Goal: Information Seeking & Learning: Learn about a topic

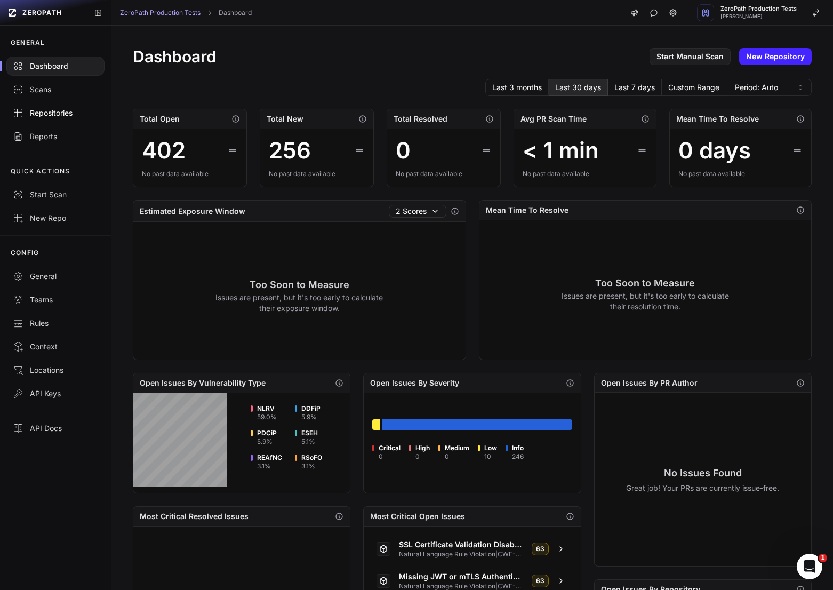
click at [55, 119] on link "Repositories" at bounding box center [55, 112] width 111 height 23
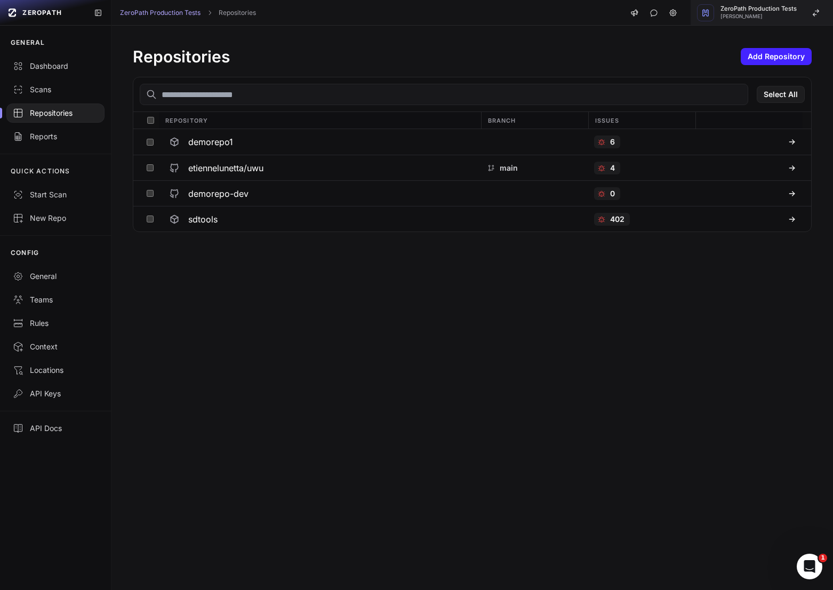
click at [759, 23] on button "ZeroPath Production Tests [PERSON_NAME]" at bounding box center [761, 13] width 142 height 26
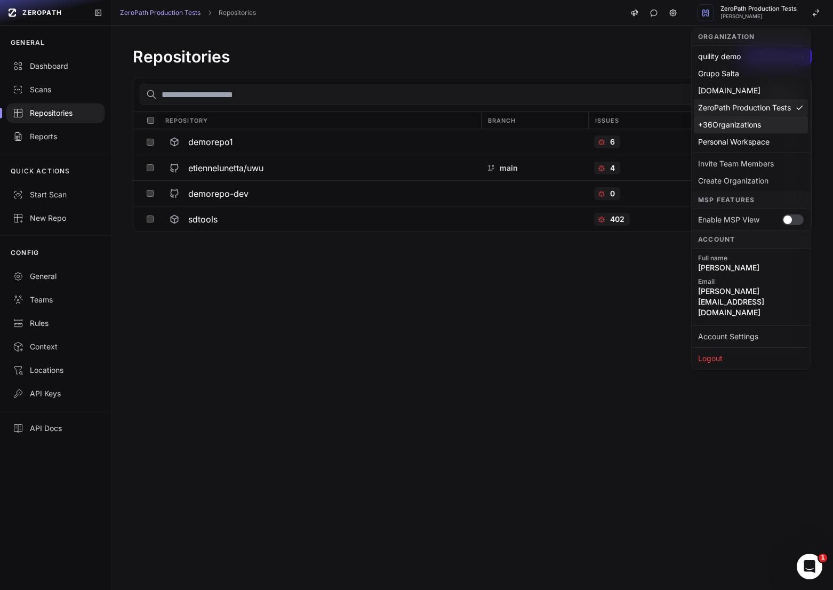
click at [748, 127] on div "+ 36 Organizations" at bounding box center [751, 124] width 114 height 17
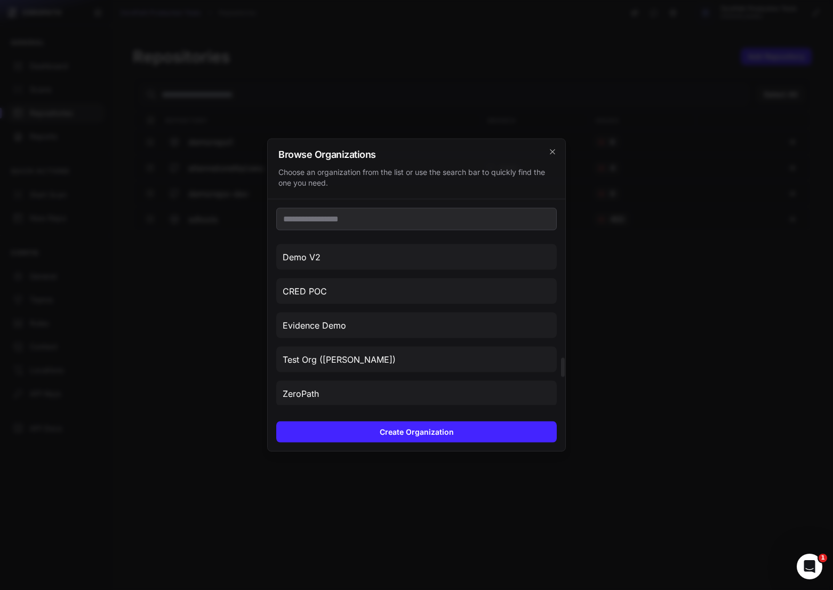
scroll to position [1194, 0]
click at [426, 294] on button "ZeroPath" at bounding box center [416, 290] width 280 height 26
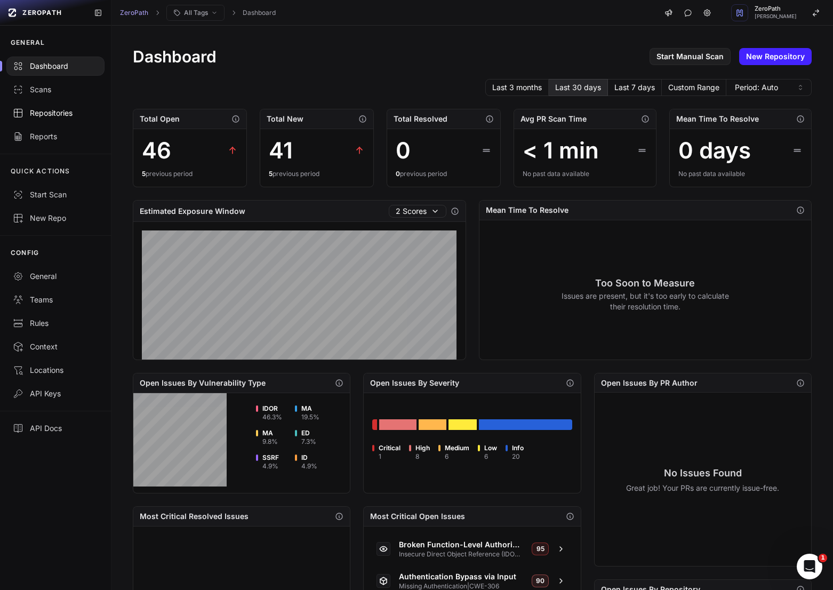
click at [50, 115] on div "Repositories" at bounding box center [55, 113] width 85 height 11
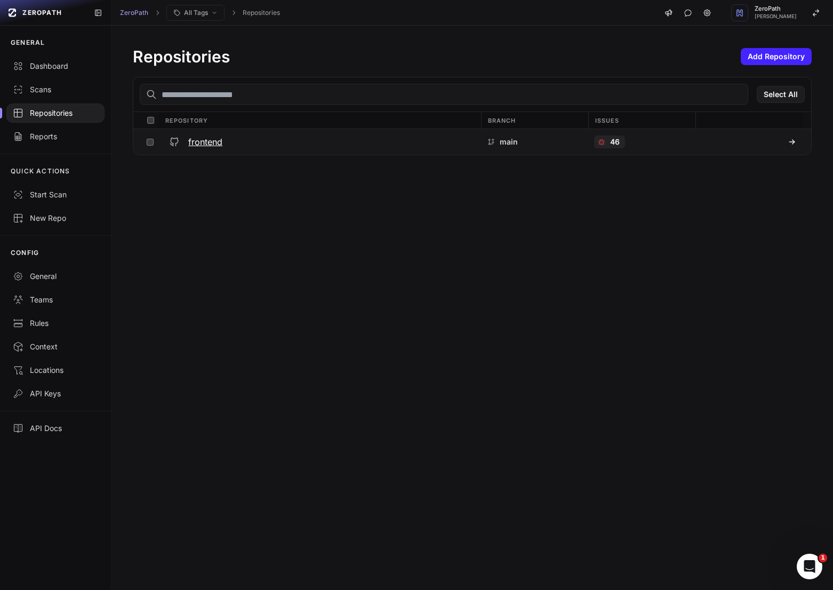
click at [228, 132] on div "frontend" at bounding box center [319, 141] width 309 height 19
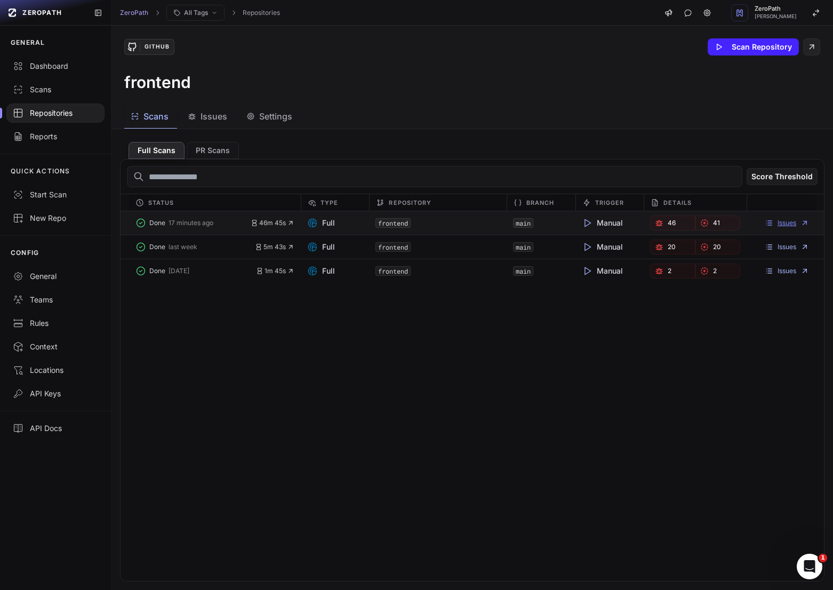
click at [788, 221] on link "Issues" at bounding box center [787, 223] width 44 height 9
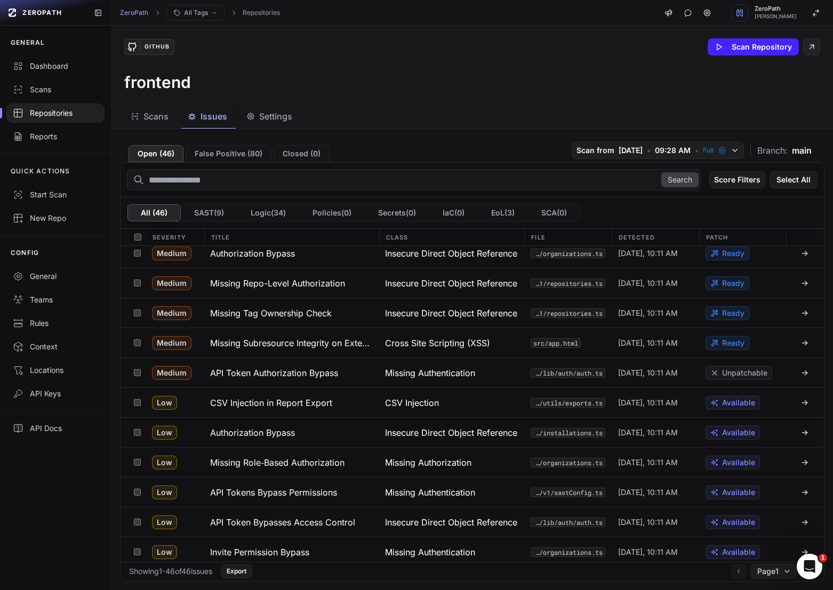
scroll to position [255, 0]
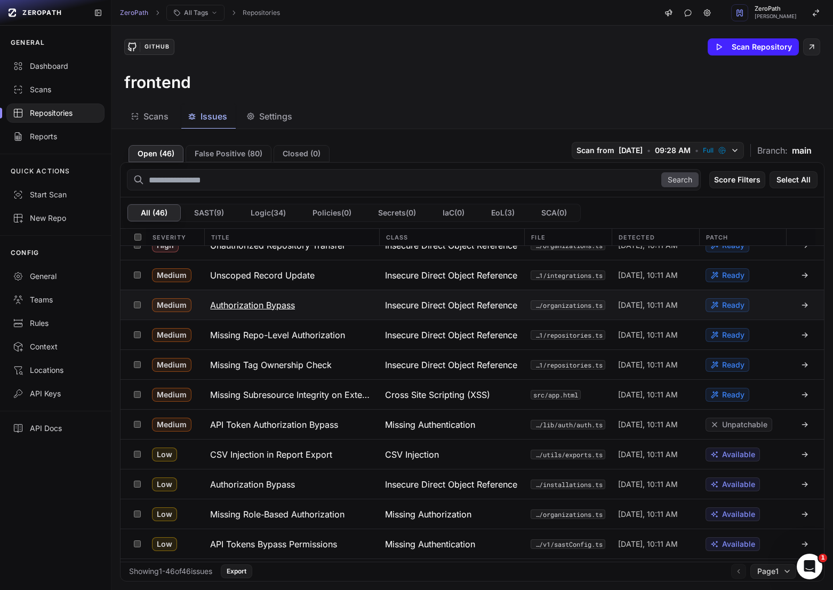
click at [307, 304] on button "Authorization Bypass" at bounding box center [291, 304] width 175 height 29
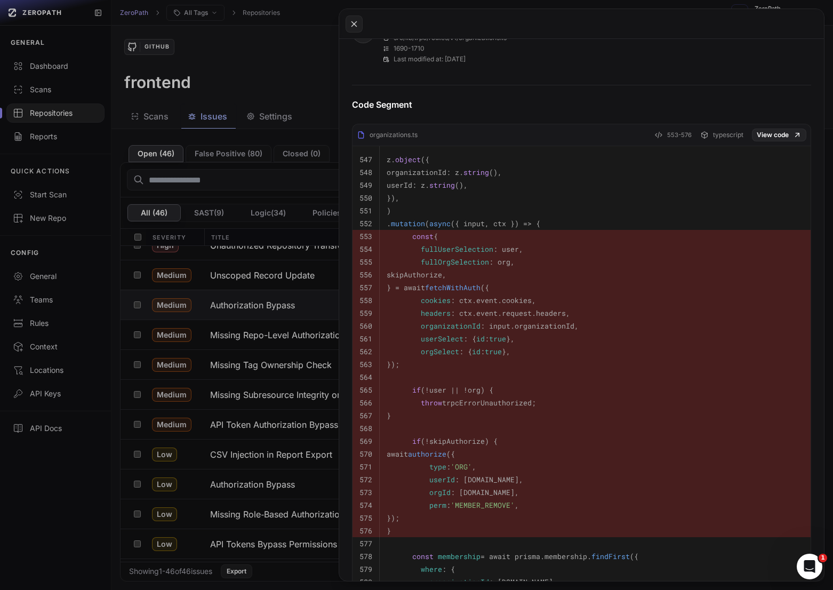
scroll to position [510, 0]
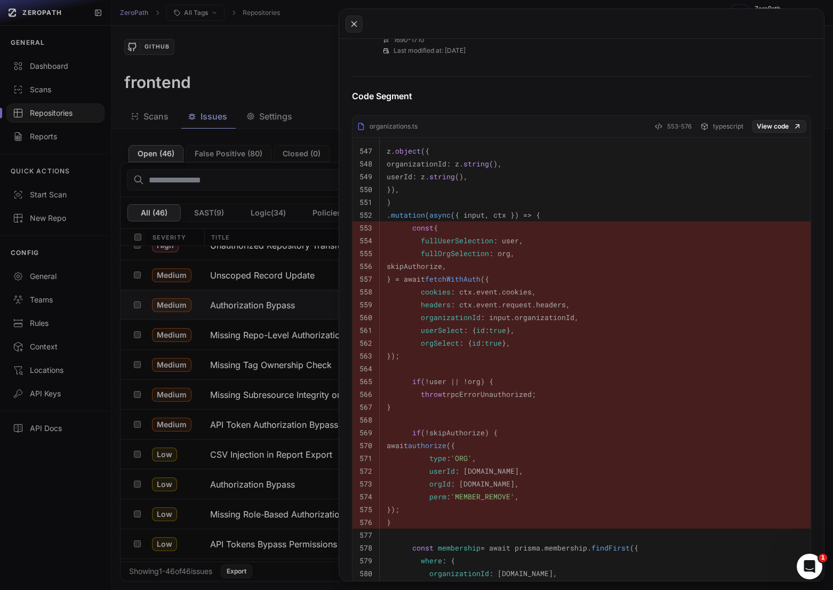
click at [261, 333] on button at bounding box center [416, 295] width 833 height 590
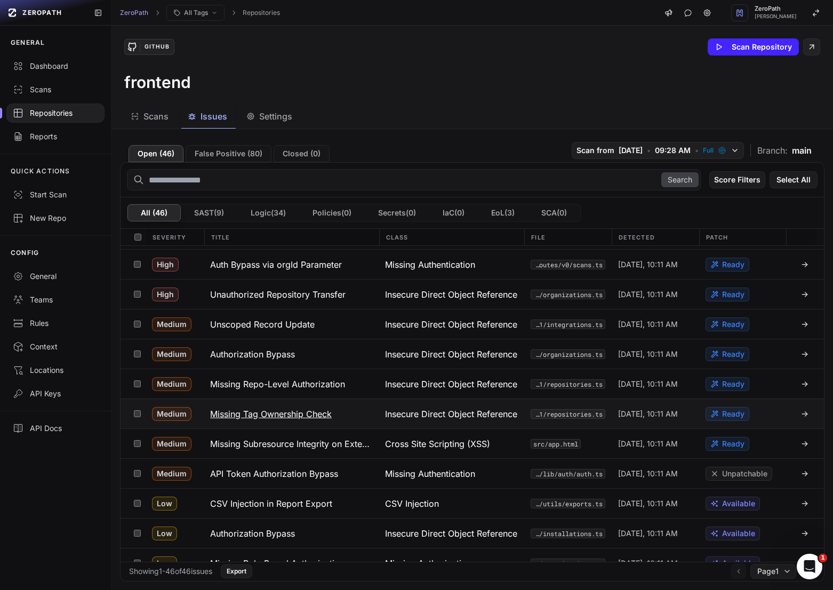
scroll to position [205, 0]
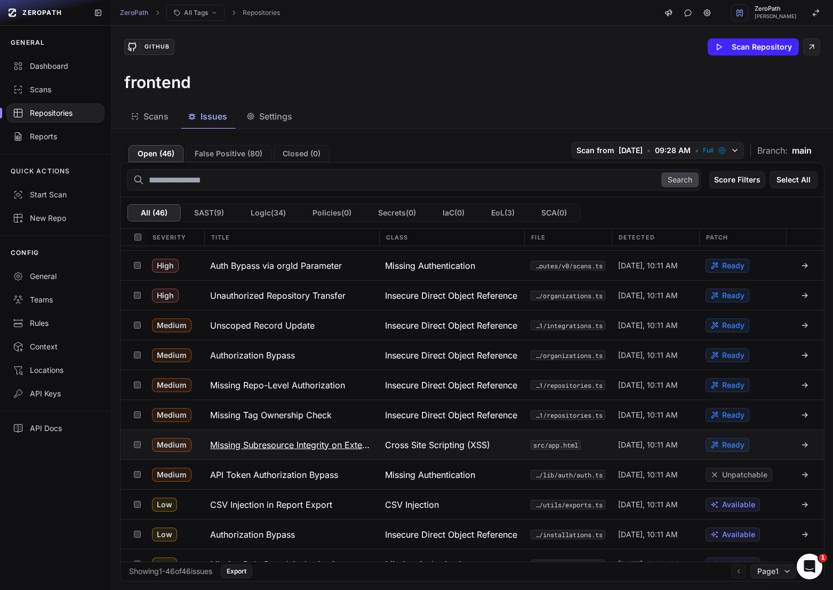
click at [300, 449] on h3 "Missing Subresource Integrity on External Script Tag" at bounding box center [291, 444] width 162 height 13
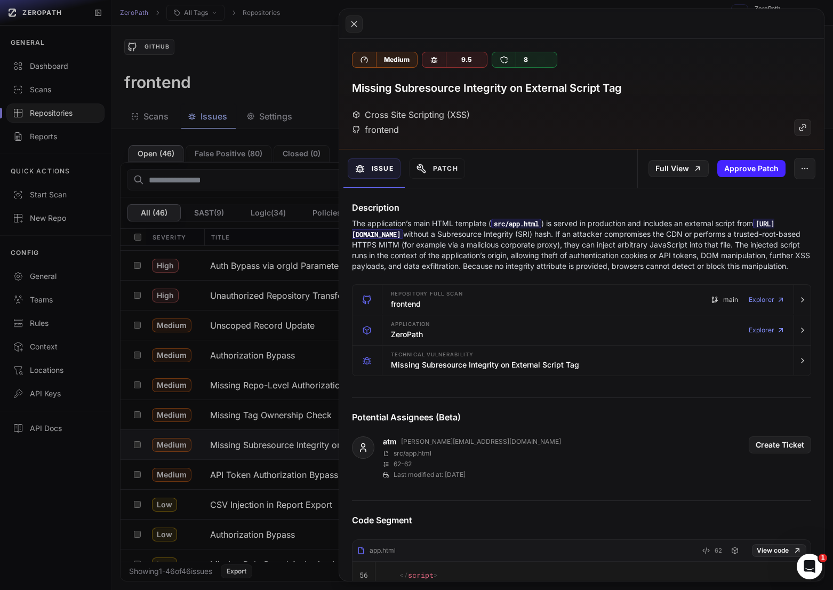
click at [475, 271] on p "The application’s main HTML template ( src/app.html ) is served in production a…" at bounding box center [581, 244] width 459 height 53
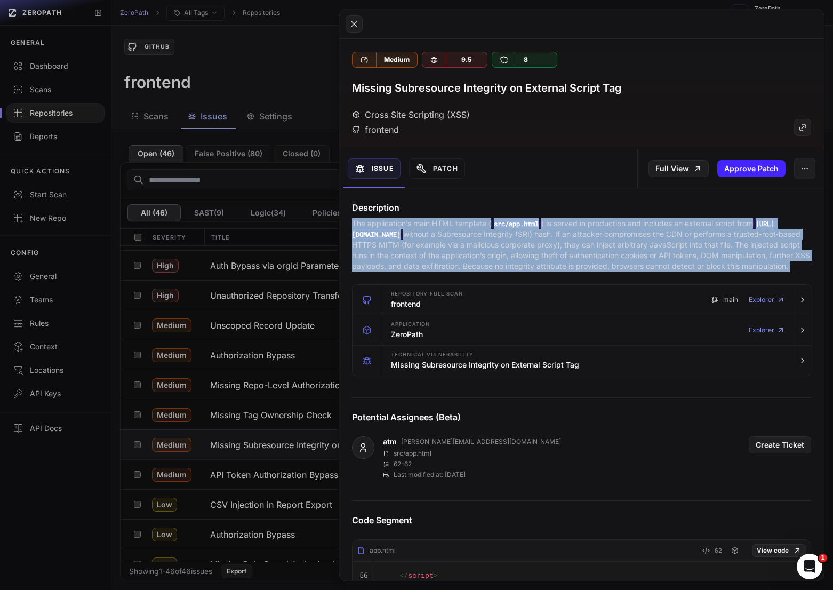
click at [440, 267] on p "The application’s main HTML template ( src/app.html ) is served in production a…" at bounding box center [581, 244] width 459 height 53
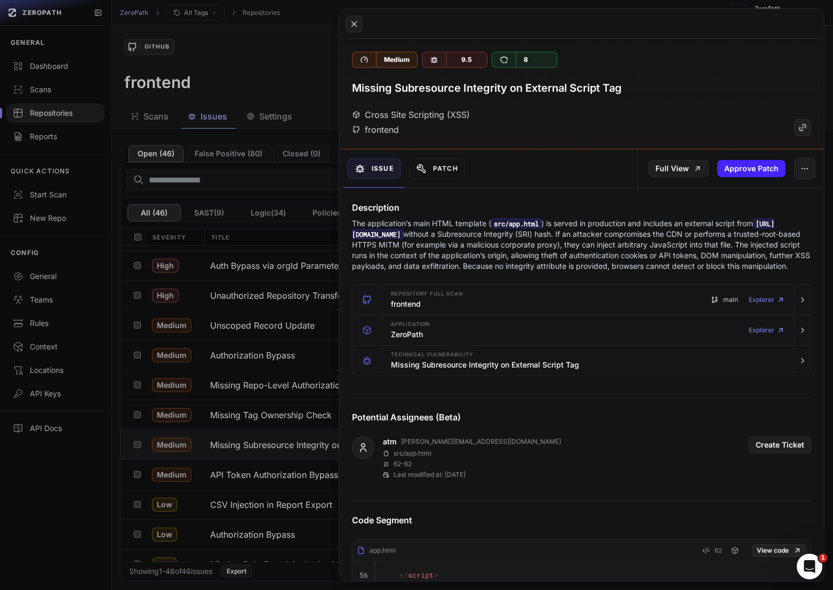
click at [440, 267] on p "The application’s main HTML template ( src/app.html ) is served in production a…" at bounding box center [581, 244] width 459 height 53
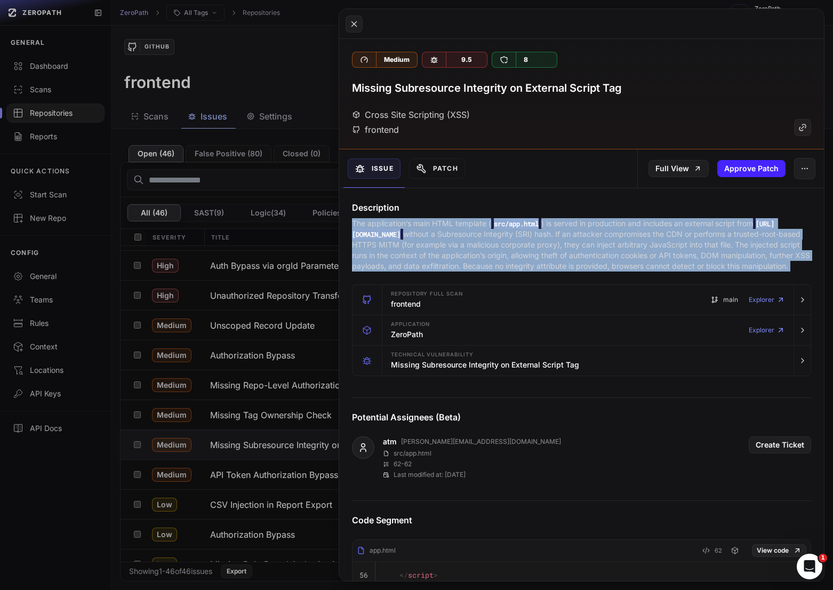
click at [298, 316] on button at bounding box center [416, 295] width 833 height 590
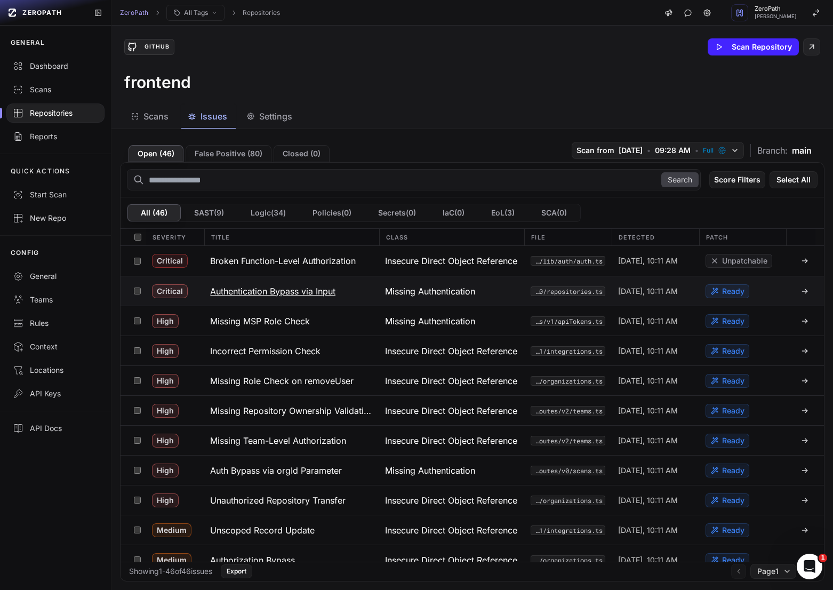
click at [235, 287] on h3 "Authentication Bypass via Input" at bounding box center [272, 291] width 125 height 13
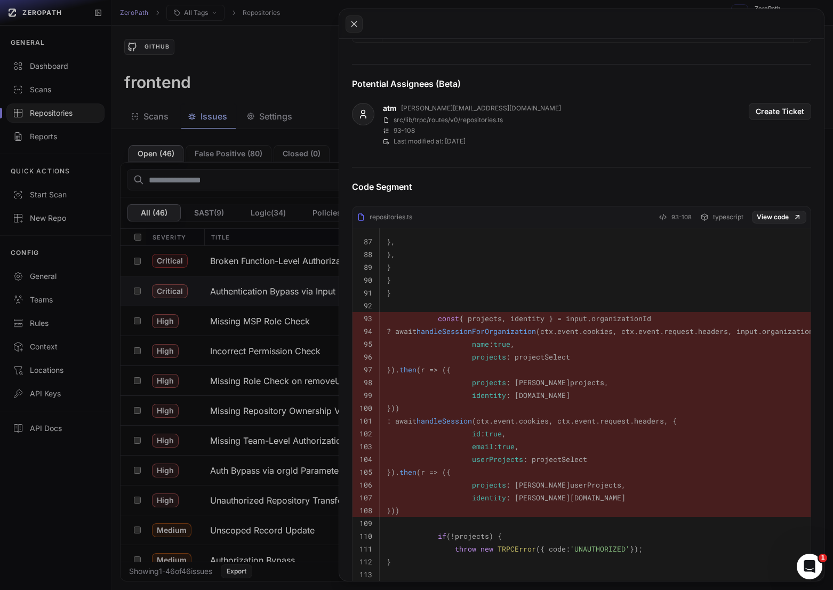
scroll to position [384, 0]
click at [300, 345] on button at bounding box center [416, 295] width 833 height 590
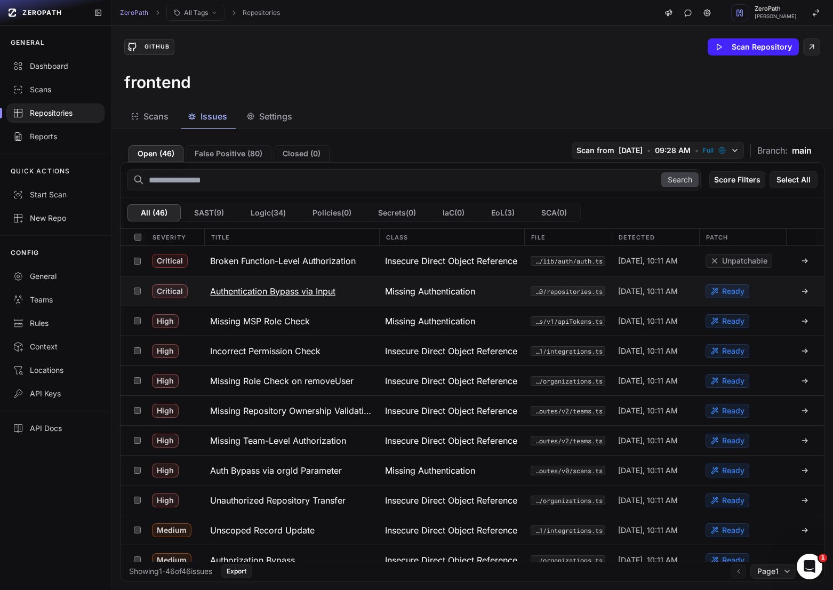
click at [262, 283] on button "Authentication Bypass via Input" at bounding box center [291, 290] width 175 height 29
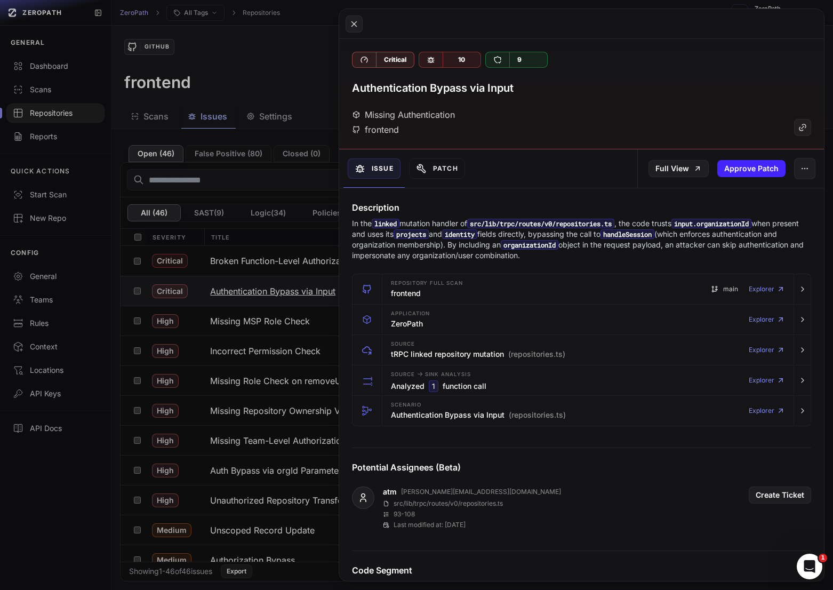
click at [262, 283] on button at bounding box center [416, 295] width 833 height 590
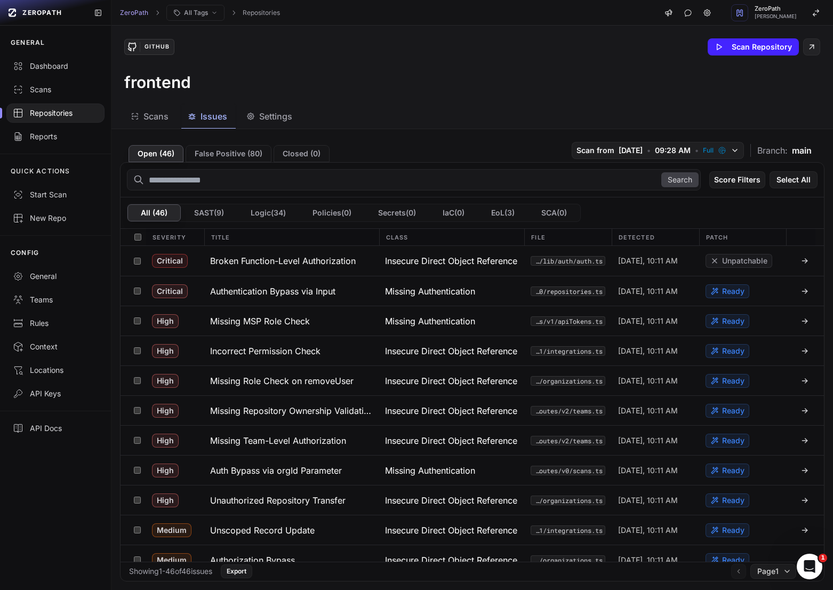
click at [541, 108] on div "Scans Issues Settings" at bounding box center [459, 116] width 696 height 24
click at [44, 273] on div "General" at bounding box center [55, 276] width 85 height 11
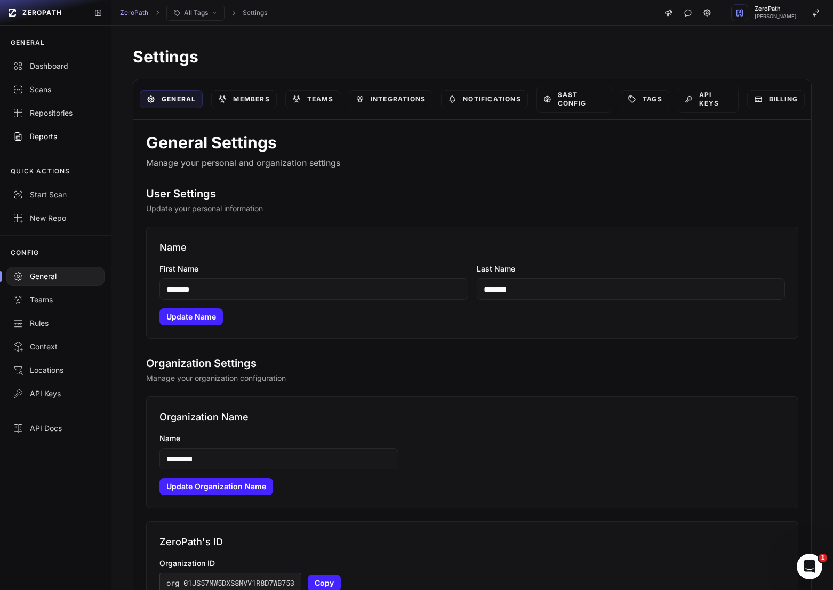
click at [52, 141] on div "Reports" at bounding box center [55, 136] width 85 height 11
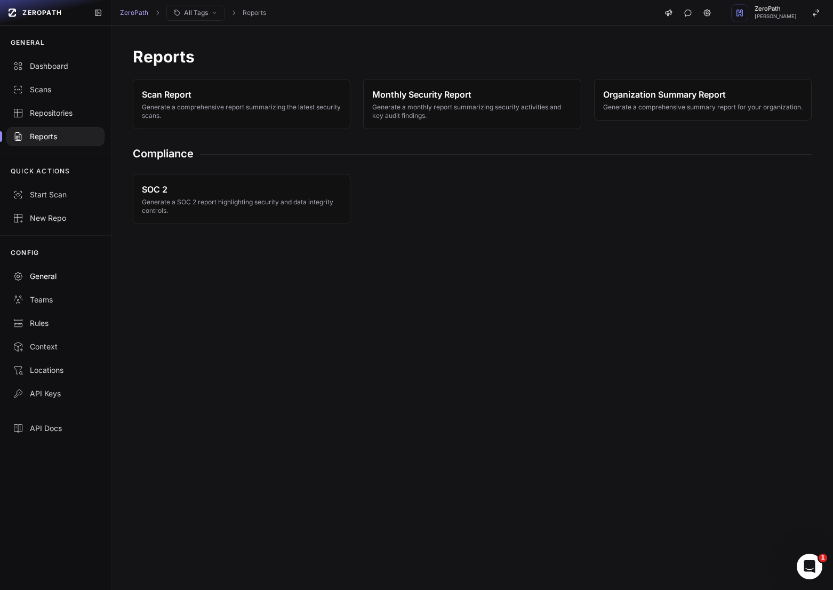
click at [53, 272] on div "General" at bounding box center [55, 276] width 85 height 11
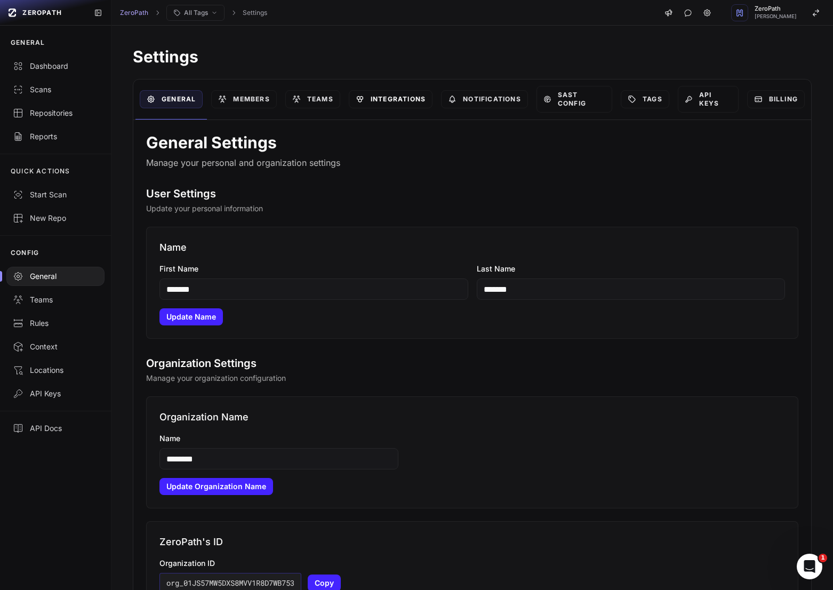
click at [409, 93] on link "Integrations" at bounding box center [391, 99] width 84 height 18
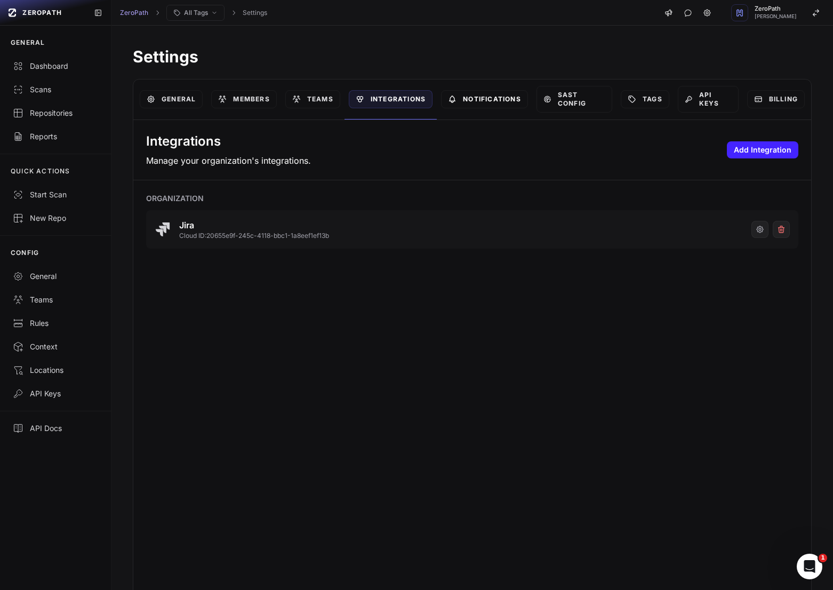
click at [462, 99] on link "Notifications" at bounding box center [484, 99] width 87 height 18
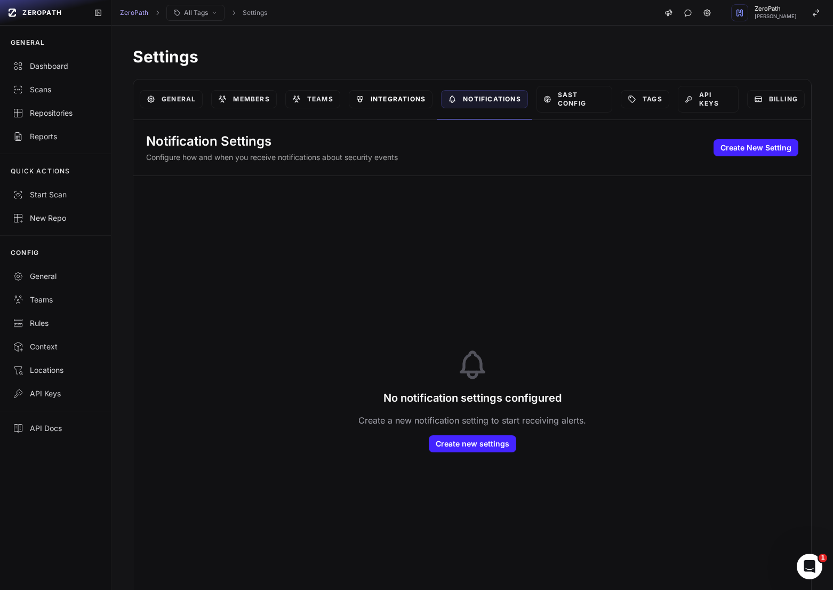
click at [372, 98] on link "Integrations" at bounding box center [391, 99] width 84 height 18
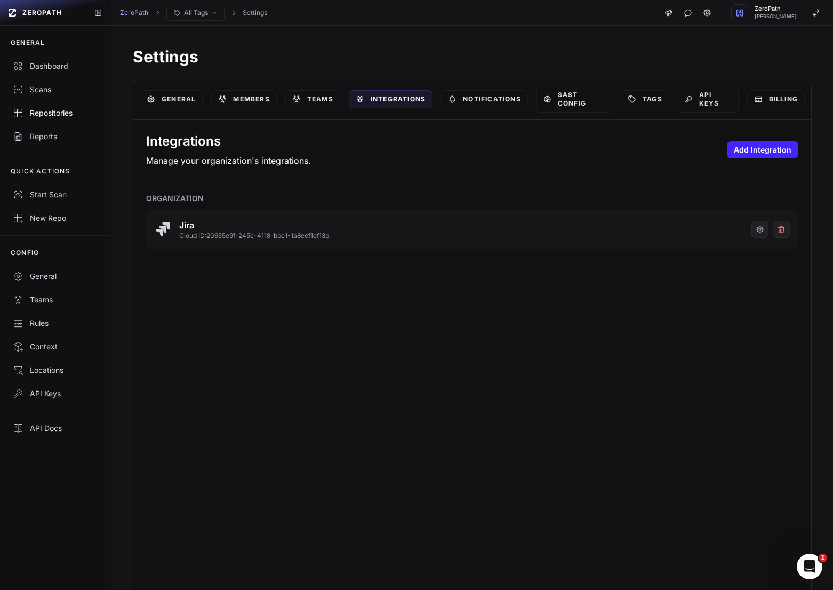
click at [58, 115] on div "Repositories" at bounding box center [55, 113] width 85 height 11
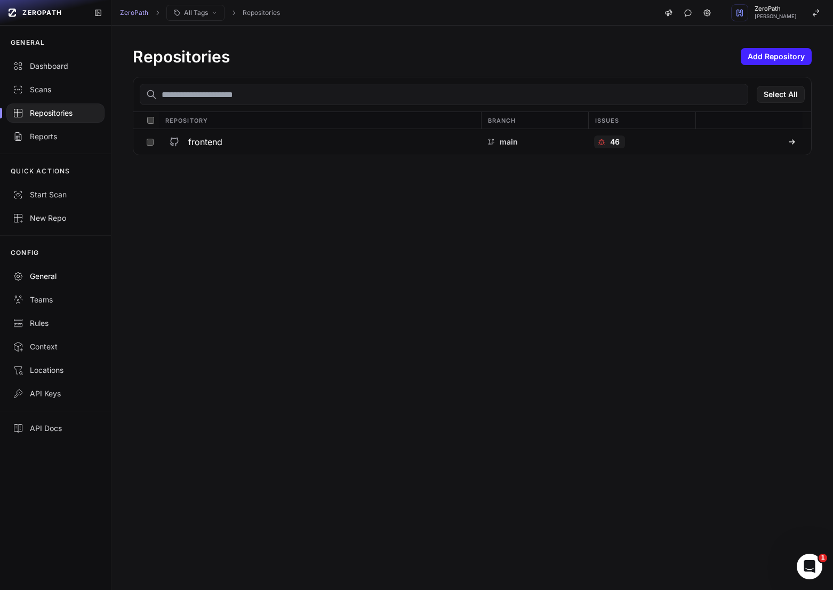
click at [52, 276] on div "General" at bounding box center [55, 276] width 85 height 11
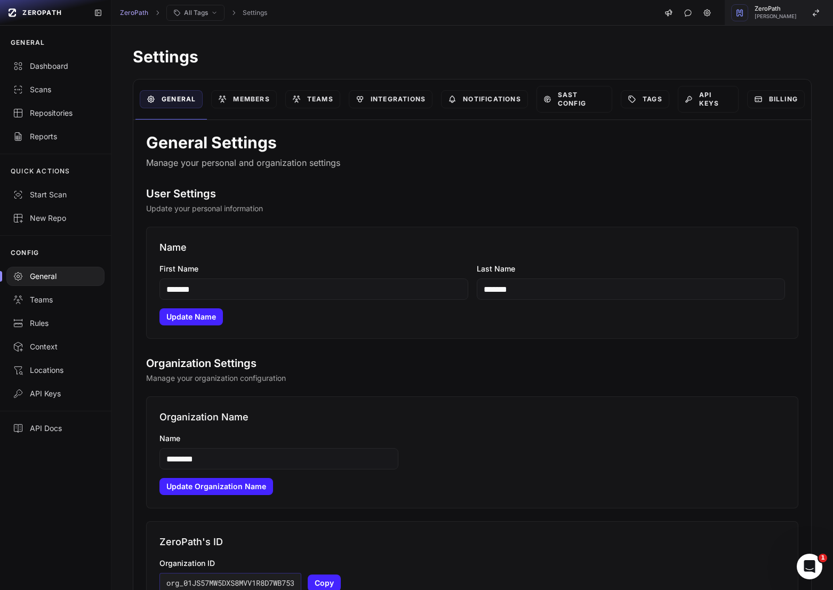
click at [786, 16] on span "[PERSON_NAME]" at bounding box center [775, 16] width 42 height 5
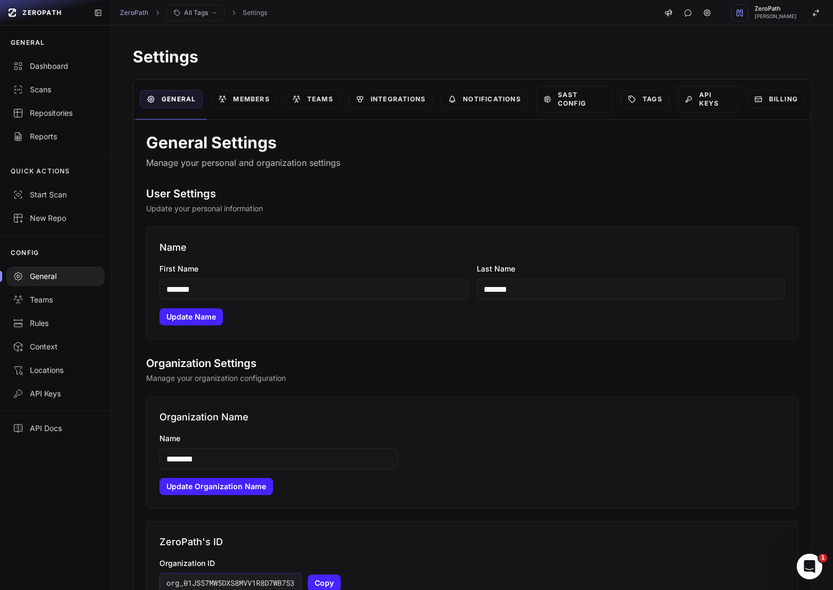
click at [626, 58] on h1 "Settings" at bounding box center [472, 56] width 679 height 19
